Goal: Information Seeking & Learning: Learn about a topic

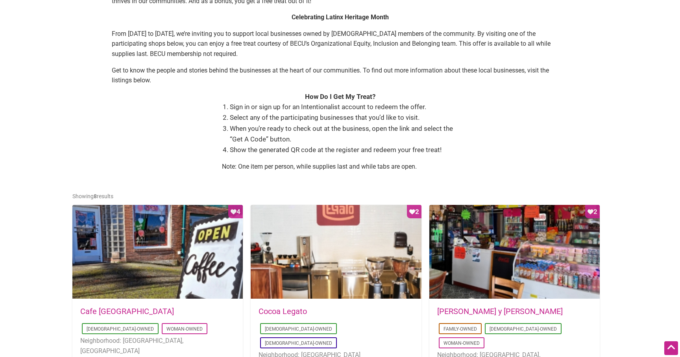
scroll to position [210, 0]
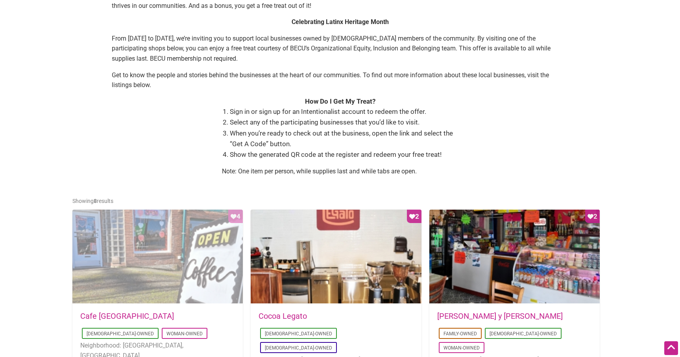
click at [174, 287] on div "Favorite Count 4" at bounding box center [157, 256] width 170 height 94
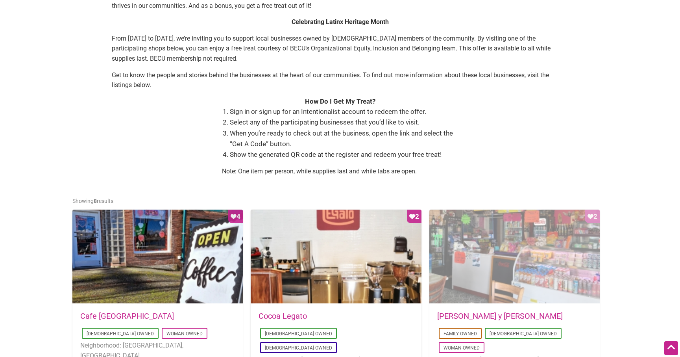
click at [517, 255] on div "Favorite Count 2" at bounding box center [514, 256] width 170 height 94
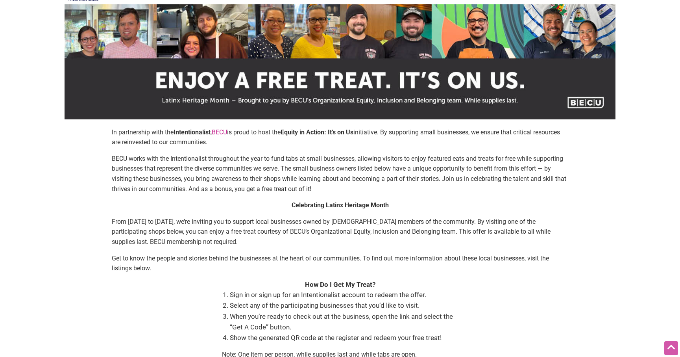
scroll to position [0, 0]
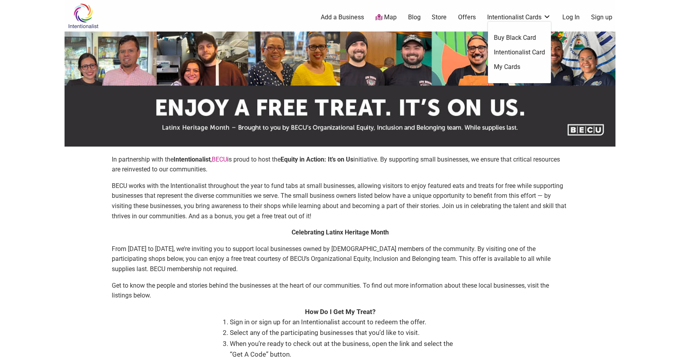
click at [534, 54] on link "Intentionalist Card" at bounding box center [519, 52] width 51 height 9
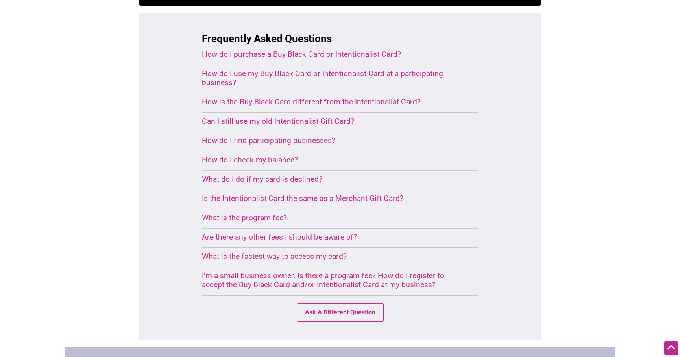
scroll to position [517, 0]
click at [364, 193] on div "Is the Intentionalist Card the same as a Merchant Gift Card?" at bounding box center [330, 197] width 257 height 9
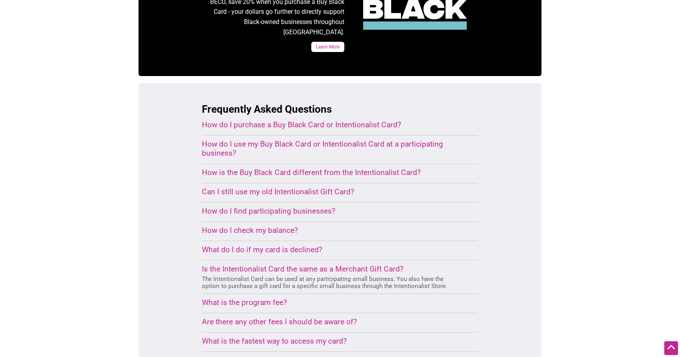
scroll to position [451, 0]
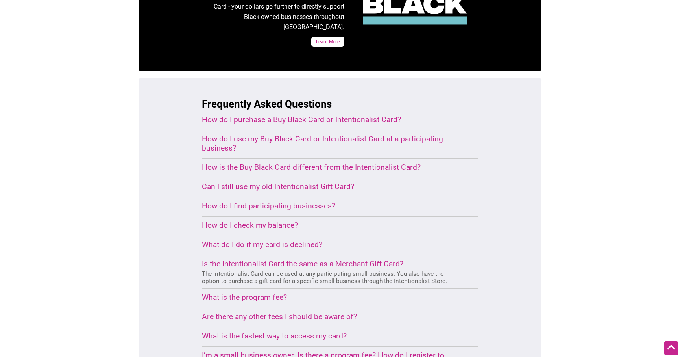
click at [392, 134] on div "How do I use my Buy Black Card or Intentionalist Card at a participating busine…" at bounding box center [330, 143] width 257 height 18
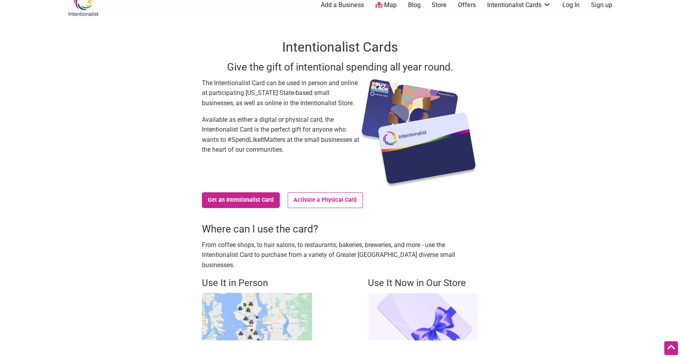
scroll to position [0, 0]
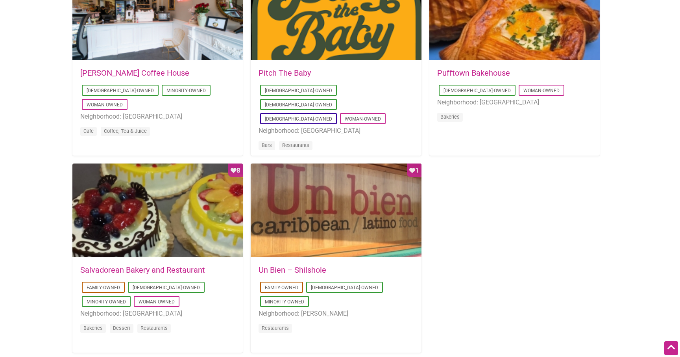
scroll to position [660, 0]
